Goal: Task Accomplishment & Management: Use online tool/utility

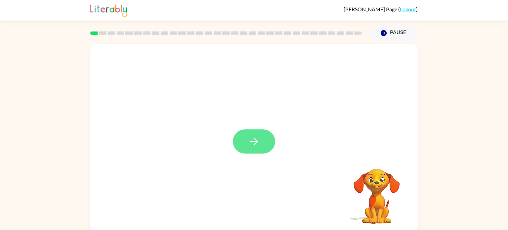
click at [263, 148] on button "button" at bounding box center [254, 141] width 42 height 24
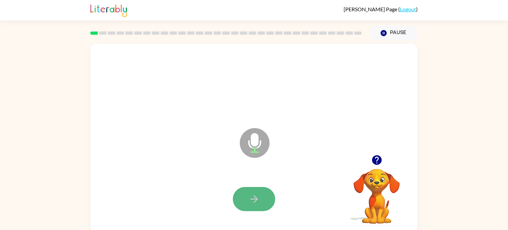
click at [257, 196] on icon "button" at bounding box center [254, 199] width 12 height 12
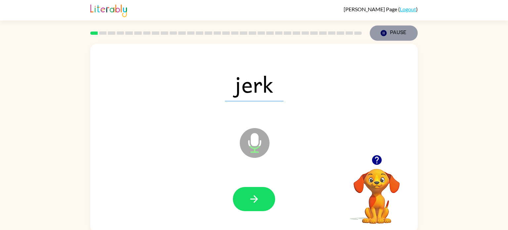
click at [384, 37] on button "Pause Pause" at bounding box center [394, 32] width 48 height 15
click at [230, 155] on div "jerk Microphone The Microphone is here when it is your turn to talk" at bounding box center [253, 138] width 327 height 189
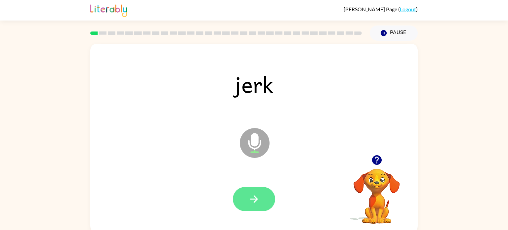
click at [243, 202] on button "button" at bounding box center [254, 199] width 42 height 24
click at [241, 203] on button "button" at bounding box center [254, 199] width 42 height 24
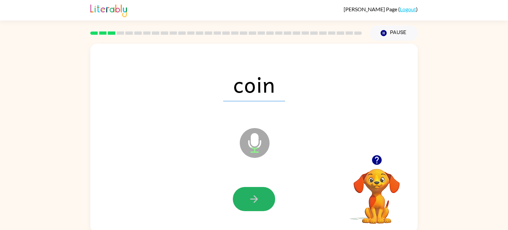
click at [241, 203] on button "button" at bounding box center [254, 199] width 42 height 24
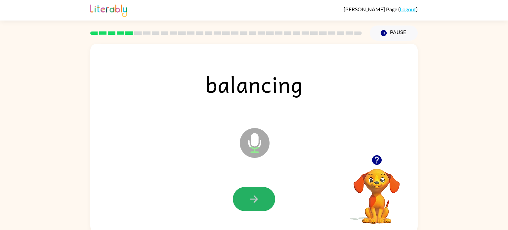
click at [241, 203] on button "button" at bounding box center [254, 199] width 42 height 24
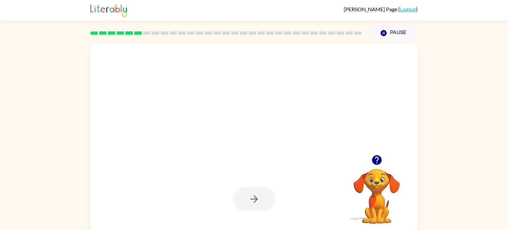
click at [275, 193] on div at bounding box center [254, 199] width 314 height 54
click at [255, 195] on div at bounding box center [254, 199] width 42 height 24
click at [181, 101] on div at bounding box center [254, 84] width 314 height 54
click at [211, 107] on div at bounding box center [254, 84] width 314 height 54
drag, startPoint x: 319, startPoint y: 153, endPoint x: 165, endPoint y: 205, distance: 162.7
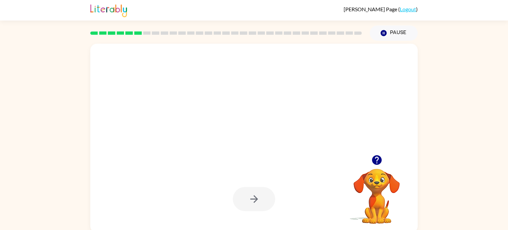
click at [165, 205] on div at bounding box center [253, 138] width 327 height 189
click at [165, 205] on div at bounding box center [254, 199] width 314 height 54
click at [166, 205] on div at bounding box center [254, 199] width 314 height 54
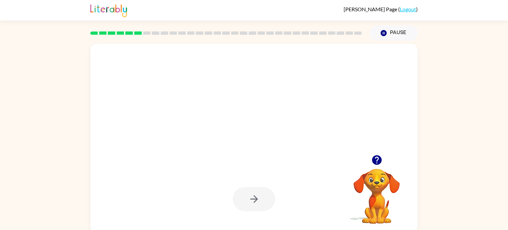
click at [166, 205] on div at bounding box center [254, 199] width 314 height 54
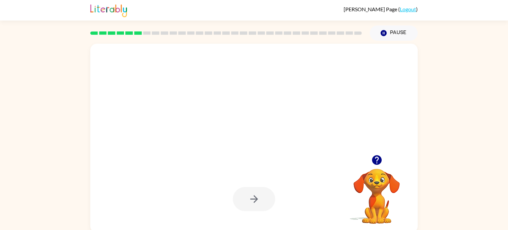
click at [166, 205] on div at bounding box center [254, 199] width 314 height 54
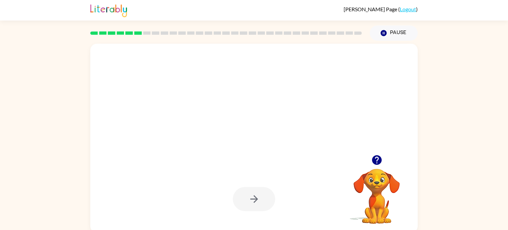
click at [166, 205] on div at bounding box center [254, 199] width 314 height 54
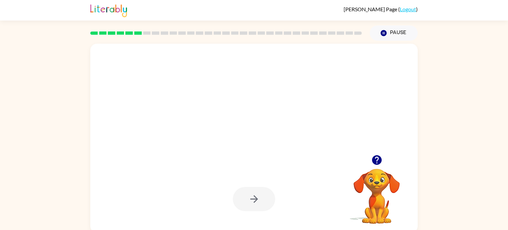
click at [166, 205] on div at bounding box center [254, 199] width 314 height 54
click at [162, 208] on div at bounding box center [254, 199] width 314 height 54
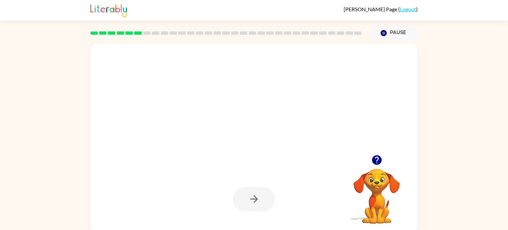
click at [162, 208] on div at bounding box center [254, 199] width 314 height 54
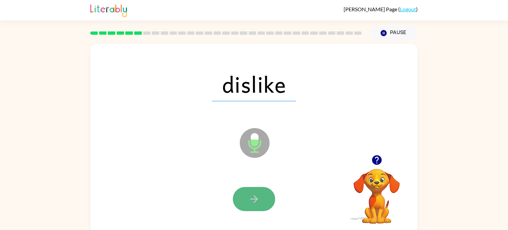
click at [247, 193] on button "button" at bounding box center [254, 199] width 42 height 24
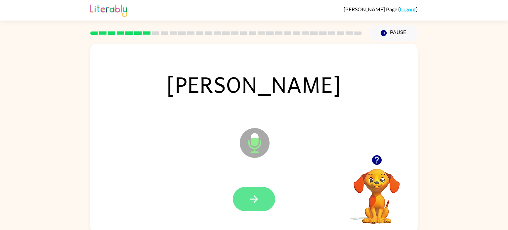
click at [247, 191] on button "button" at bounding box center [254, 199] width 42 height 24
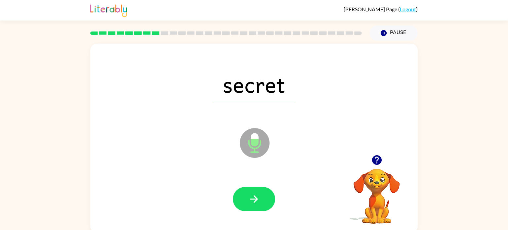
click at [247, 191] on button "button" at bounding box center [254, 199] width 42 height 24
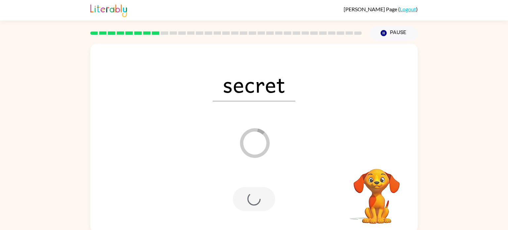
click at [247, 191] on div at bounding box center [254, 199] width 42 height 24
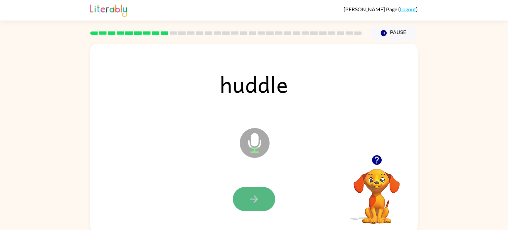
click at [247, 189] on button "button" at bounding box center [254, 199] width 42 height 24
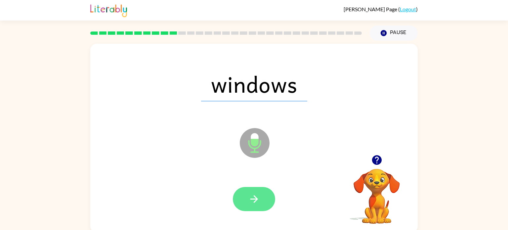
click at [244, 190] on button "button" at bounding box center [254, 199] width 42 height 24
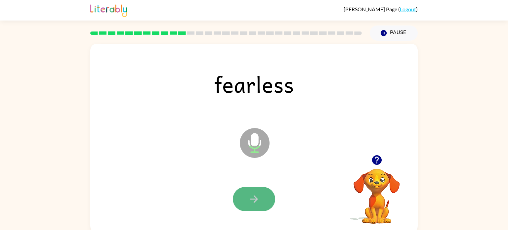
click at [245, 191] on button "button" at bounding box center [254, 199] width 42 height 24
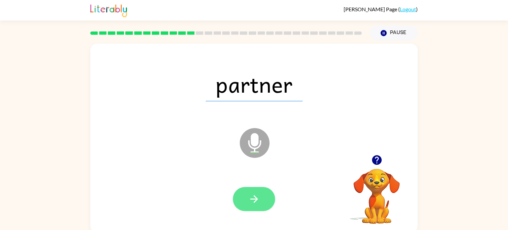
click at [244, 190] on button "button" at bounding box center [254, 199] width 42 height 24
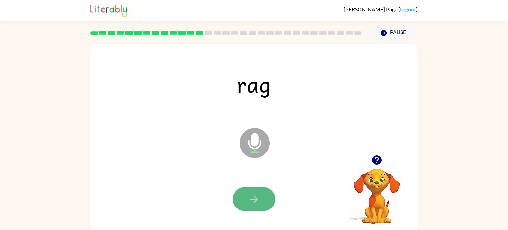
click at [246, 190] on button "button" at bounding box center [254, 199] width 42 height 24
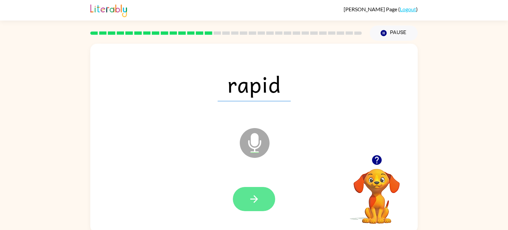
click at [247, 191] on button "button" at bounding box center [254, 199] width 42 height 24
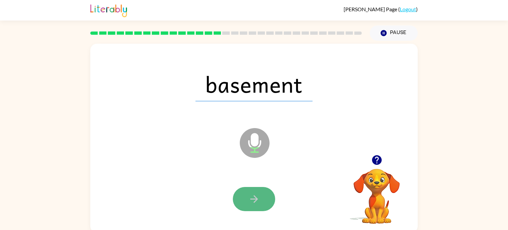
click at [247, 191] on button "button" at bounding box center [254, 199] width 42 height 24
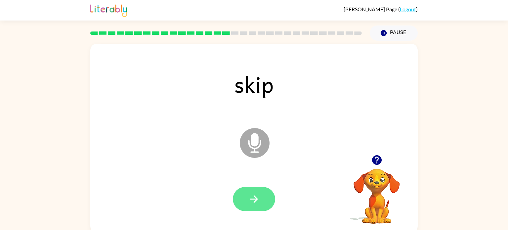
click at [246, 191] on button "button" at bounding box center [254, 199] width 42 height 24
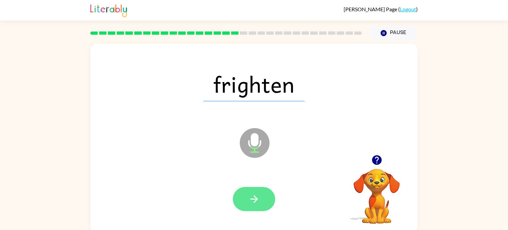
click at [246, 190] on button "button" at bounding box center [254, 199] width 42 height 24
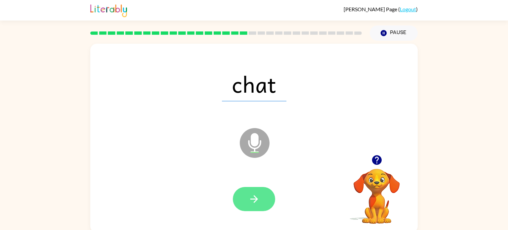
click at [246, 190] on button "button" at bounding box center [254, 199] width 42 height 24
click at [247, 188] on button "button" at bounding box center [254, 199] width 42 height 24
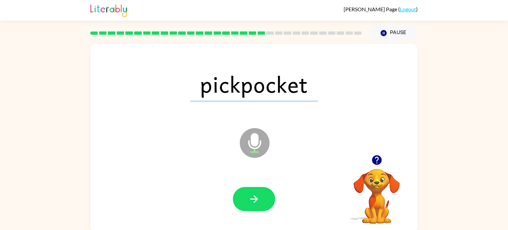
click at [247, 188] on button "button" at bounding box center [254, 199] width 42 height 24
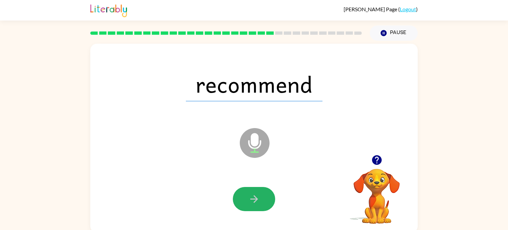
click at [247, 188] on button "button" at bounding box center [254, 199] width 42 height 24
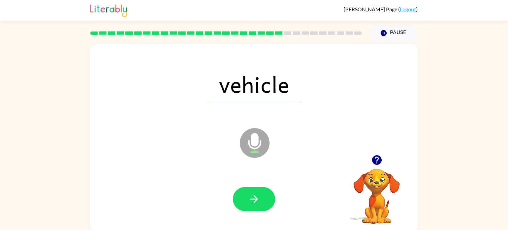
click at [247, 188] on button "button" at bounding box center [254, 199] width 42 height 24
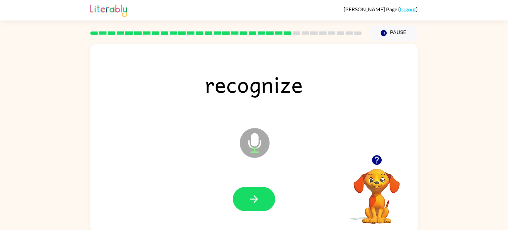
click at [247, 188] on button "button" at bounding box center [254, 199] width 42 height 24
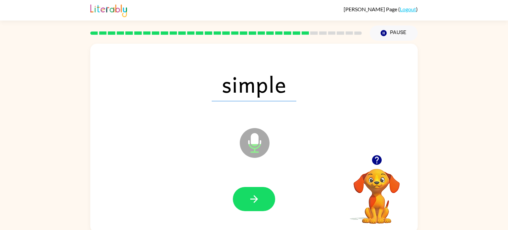
click at [247, 188] on button "button" at bounding box center [254, 199] width 42 height 24
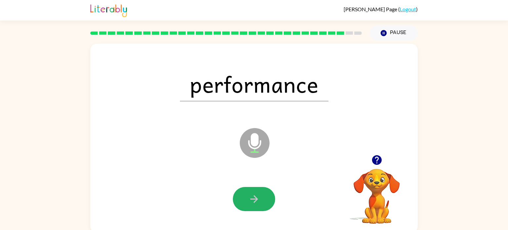
click at [247, 188] on button "button" at bounding box center [254, 199] width 42 height 24
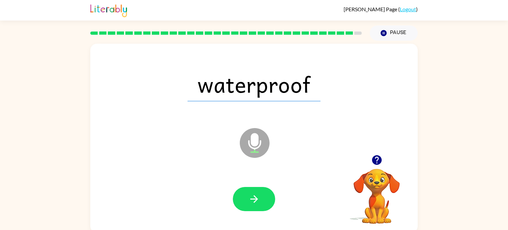
click at [247, 188] on button "button" at bounding box center [254, 199] width 42 height 24
